Goal: Find contact information: Find contact information

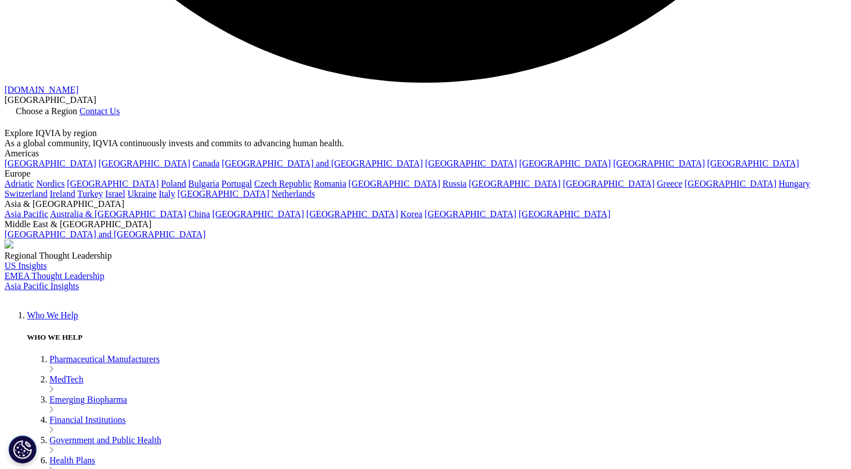
scroll to position [2518, 0]
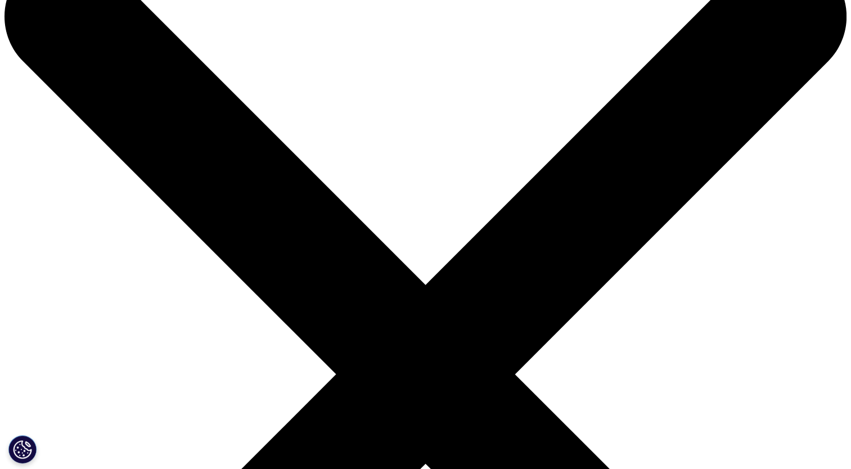
scroll to position [169, 0]
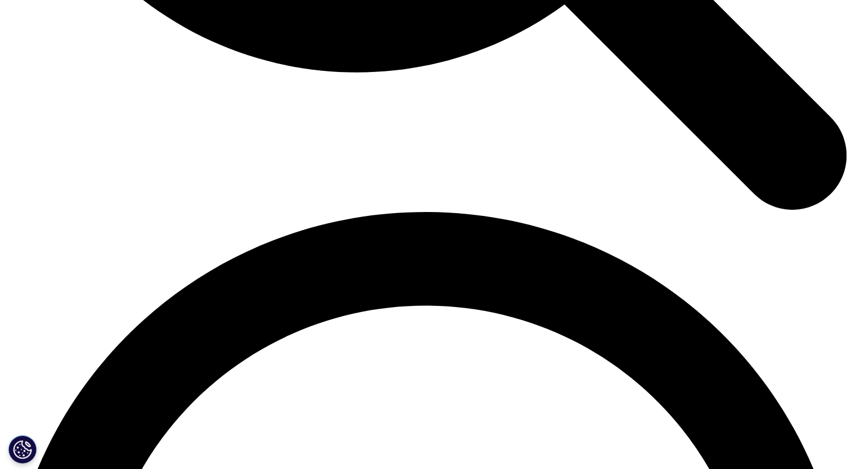
scroll to position [1480, 0]
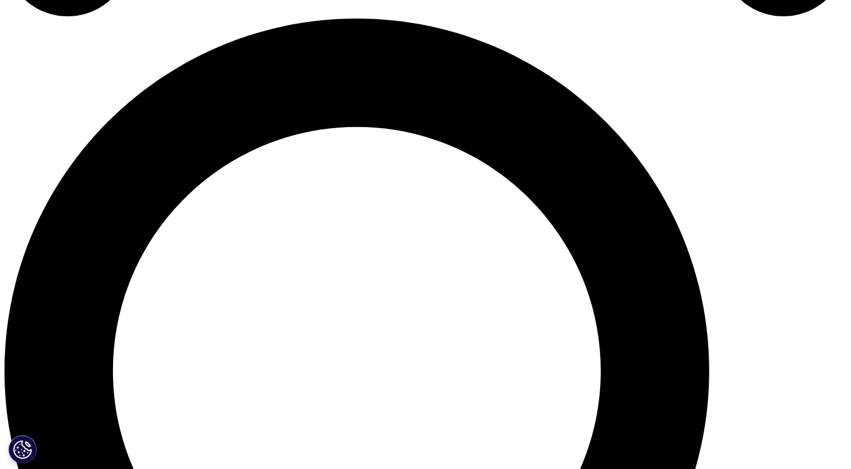
scroll to position [844, 0]
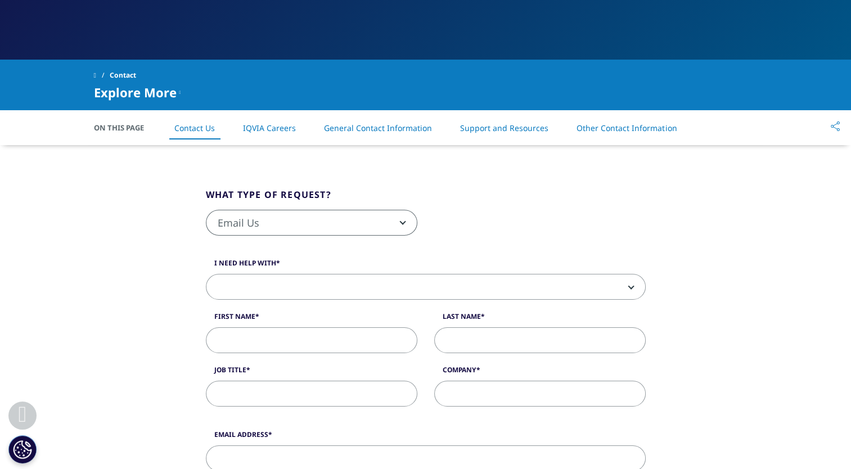
scroll to position [169, 0]
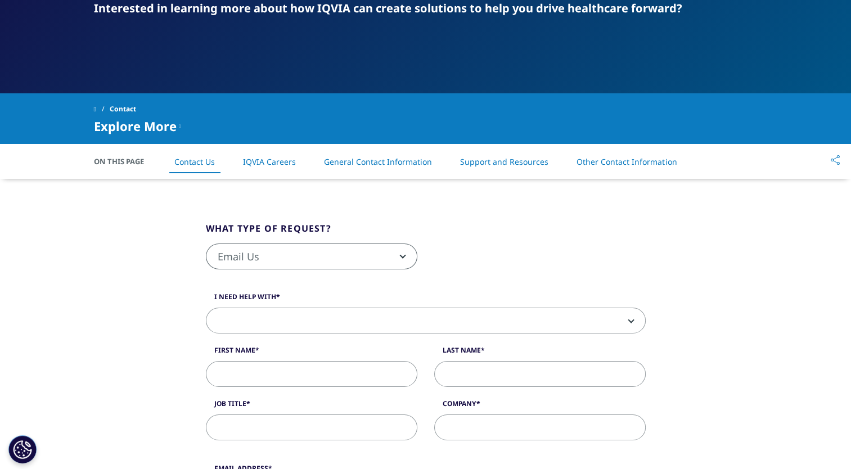
click at [378, 161] on link "General Contact Information" at bounding box center [378, 161] width 108 height 11
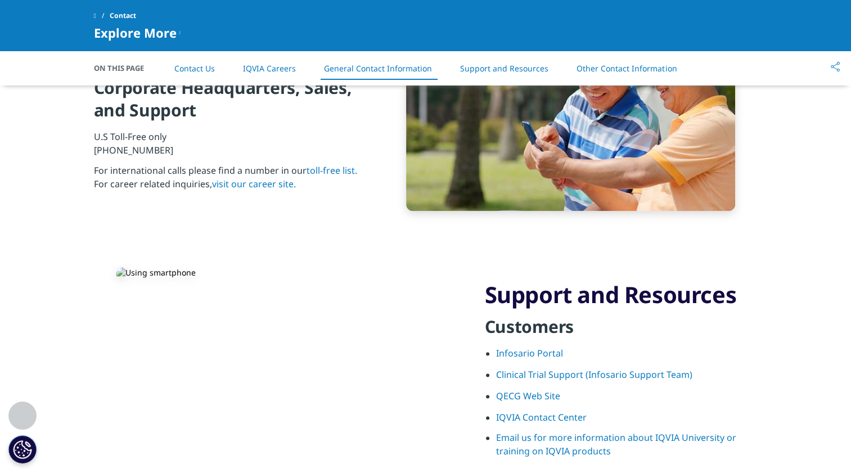
scroll to position [1269, 0]
